Goal: Task Accomplishment & Management: Manage account settings

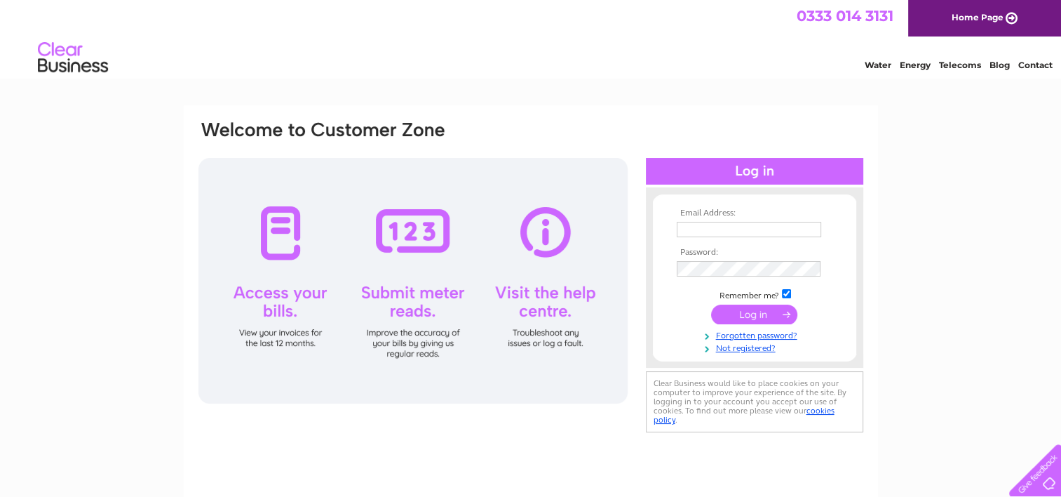
click at [711, 224] on input "text" at bounding box center [749, 229] width 144 height 15
type input "[PERSON_NAME][EMAIL_ADDRESS][DOMAIN_NAME]"
drag, startPoint x: 743, startPoint y: 310, endPoint x: 713, endPoint y: 286, distance: 38.4
click at [741, 310] on input "submit" at bounding box center [754, 314] width 86 height 20
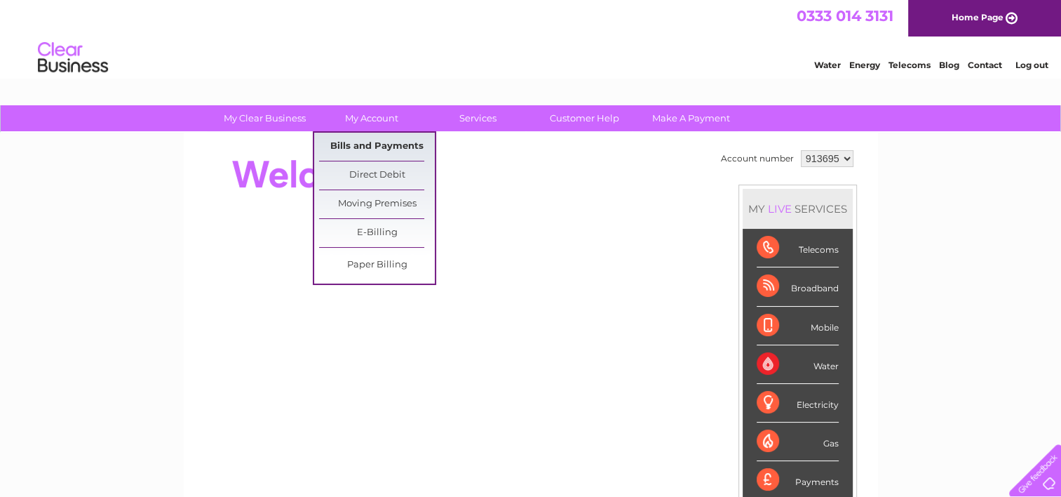
click at [368, 140] on link "Bills and Payments" at bounding box center [377, 147] width 116 height 28
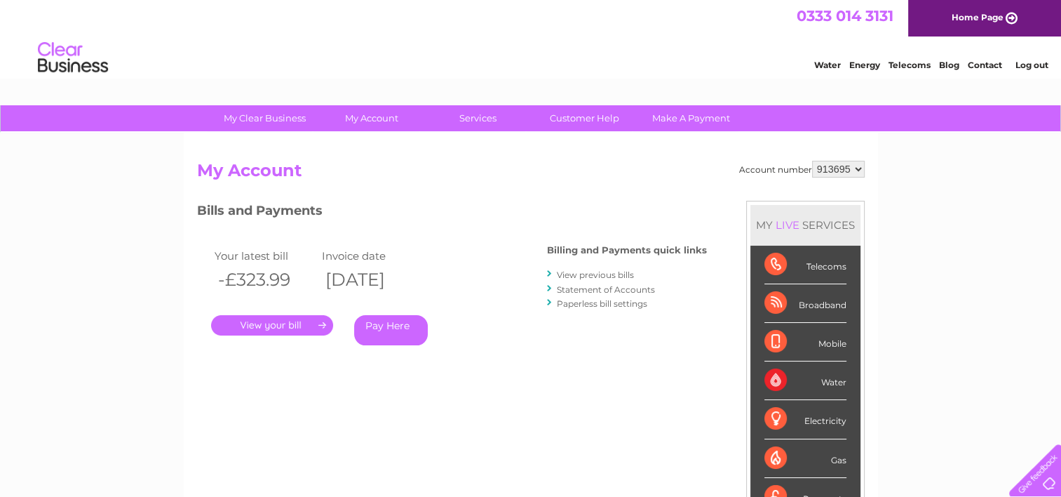
click at [858, 166] on select "913695 927547 941599" at bounding box center [838, 169] width 53 height 17
select select "941599"
click at [812, 161] on select "913695 927547 941599" at bounding box center [838, 169] width 53 height 17
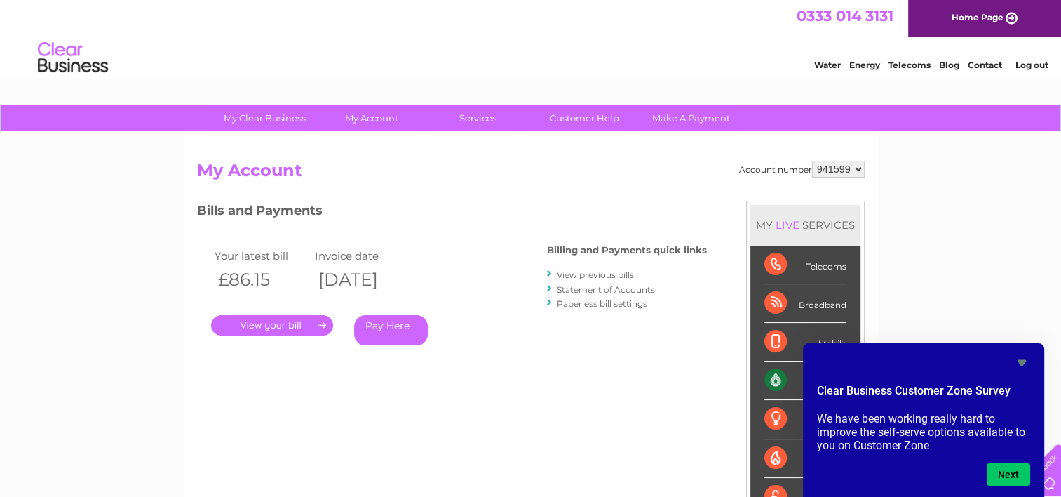
click at [1027, 69] on link "Log out" at bounding box center [1031, 65] width 33 height 11
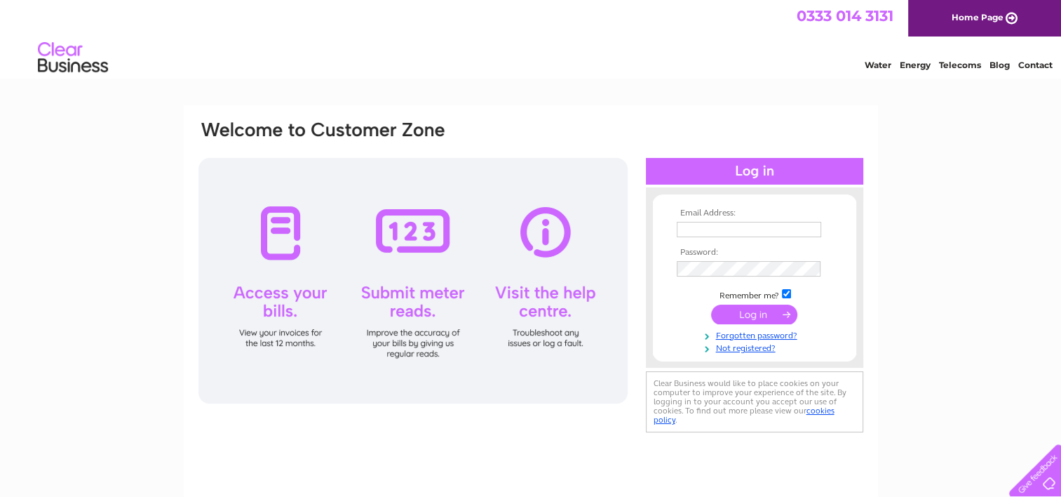
click at [701, 233] on input "text" at bounding box center [749, 229] width 144 height 15
drag, startPoint x: 517, startPoint y: 91, endPoint x: 654, endPoint y: 14, distance: 157.0
click at [517, 82] on html "0333 014 3131 Home Page Water Energy Telecoms Blog Contact" at bounding box center [530, 41] width 1061 height 82
click at [725, 231] on input "text" at bounding box center [749, 229] width 144 height 15
type input "leanne@mctaggartconstruction.co.uk"
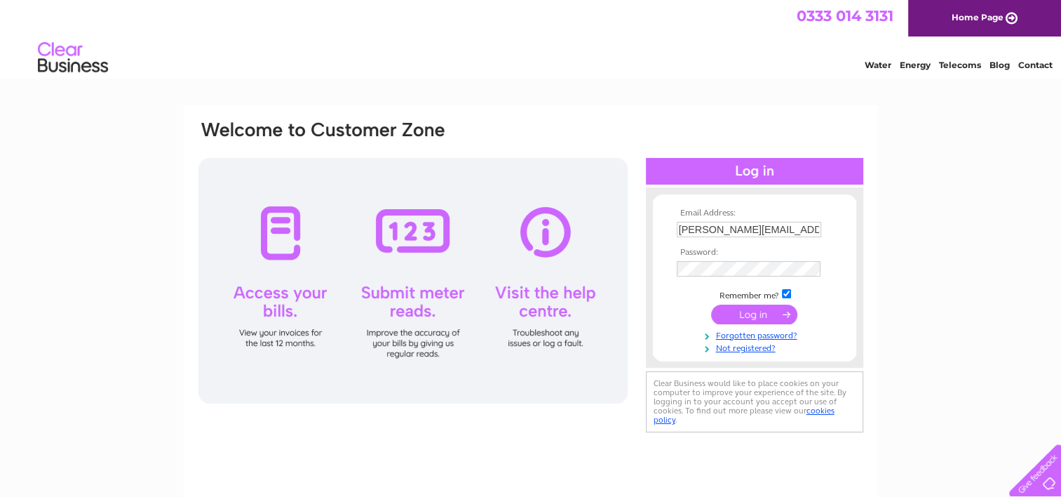
click at [741, 314] on input "submit" at bounding box center [754, 314] width 86 height 20
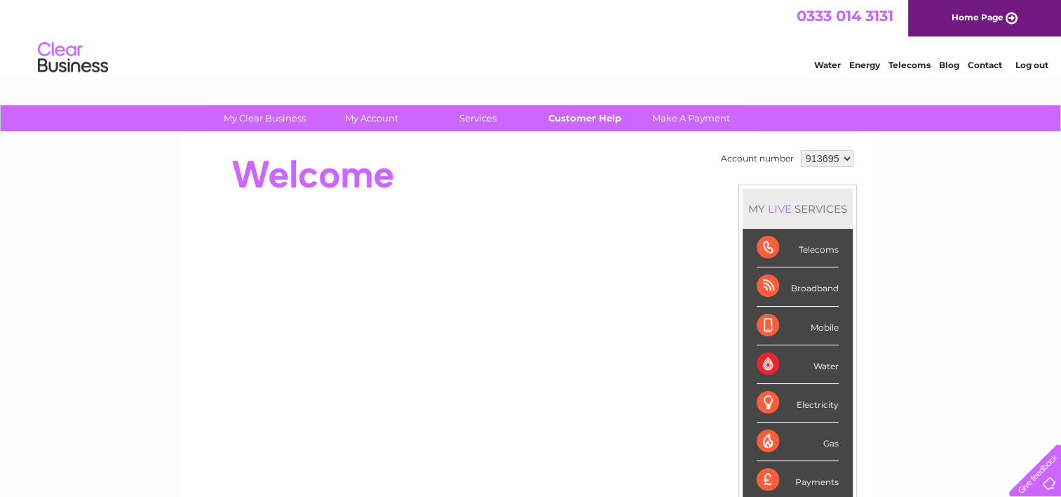
click at [595, 123] on link "Customer Help" at bounding box center [585, 118] width 116 height 26
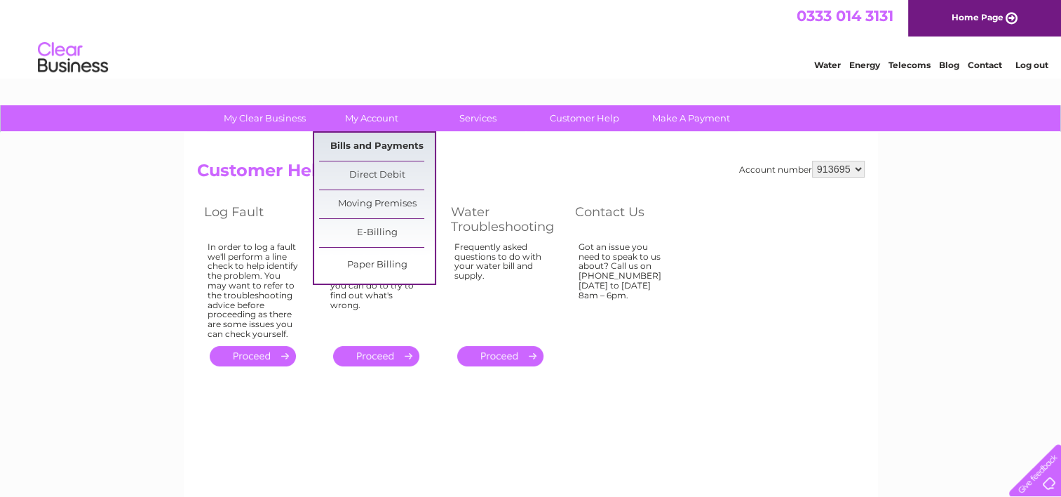
click at [377, 143] on link "Bills and Payments" at bounding box center [377, 147] width 116 height 28
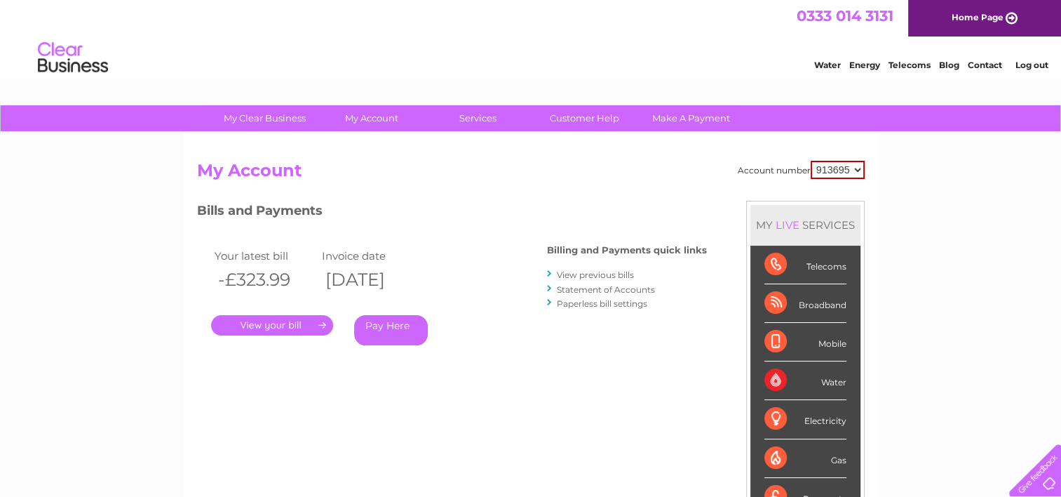
click at [861, 167] on select "913695 927547 941599" at bounding box center [838, 170] width 54 height 18
select select "941599"
click at [811, 161] on select "913695 927547 941599" at bounding box center [838, 170] width 54 height 18
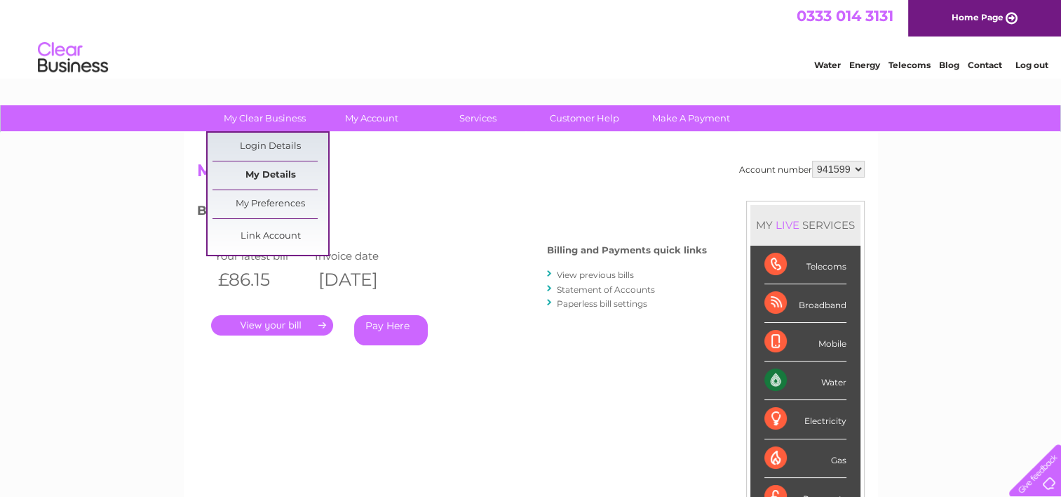
click at [265, 177] on link "My Details" at bounding box center [271, 175] width 116 height 28
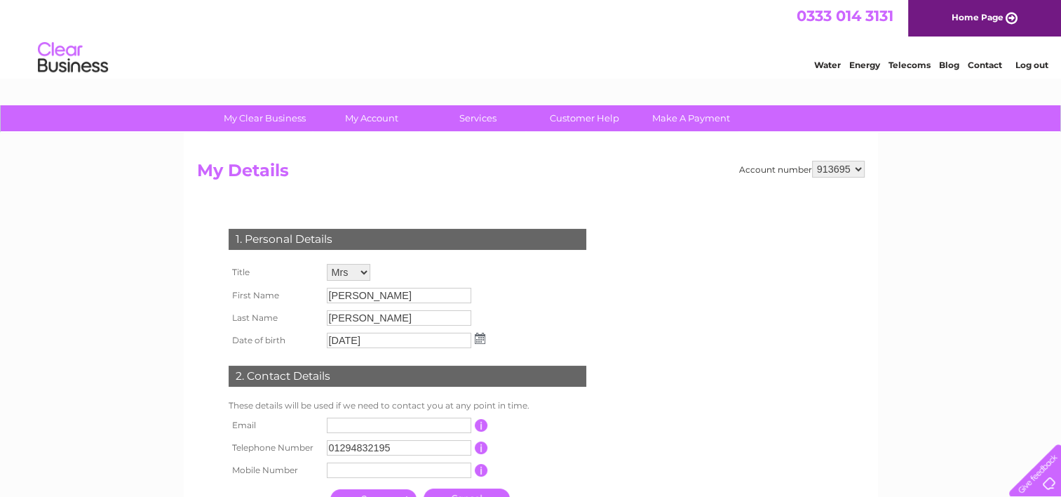
click at [988, 64] on link "Contact" at bounding box center [985, 65] width 34 height 11
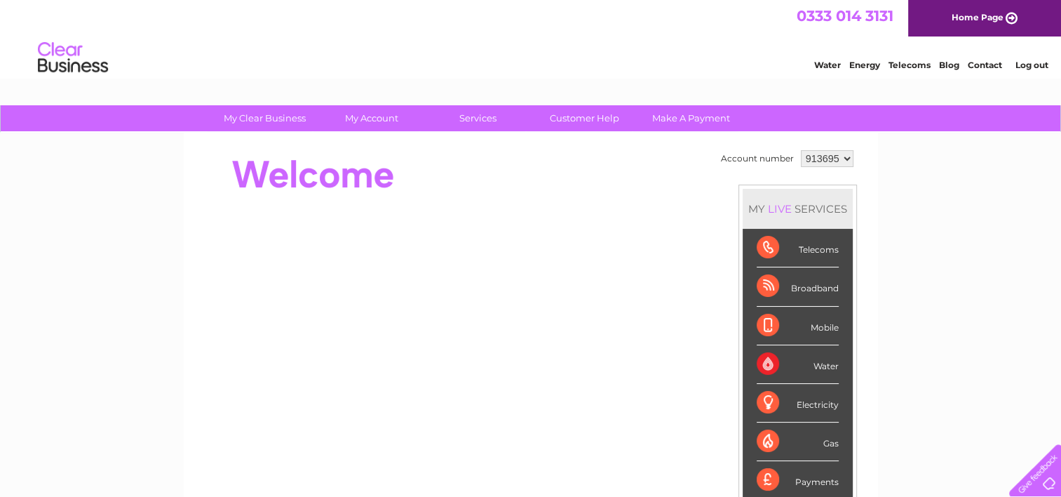
click at [844, 159] on select "913695 927547 941599" at bounding box center [827, 158] width 53 height 17
select select "941599"
click at [801, 150] on select "913695 927547 941599" at bounding box center [827, 158] width 53 height 17
